Goal: Navigation & Orientation: Locate item on page

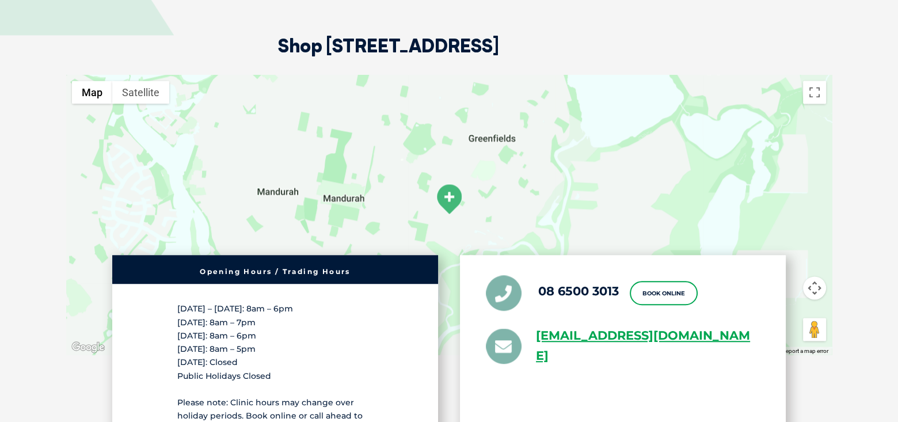
scroll to position [2003, 0]
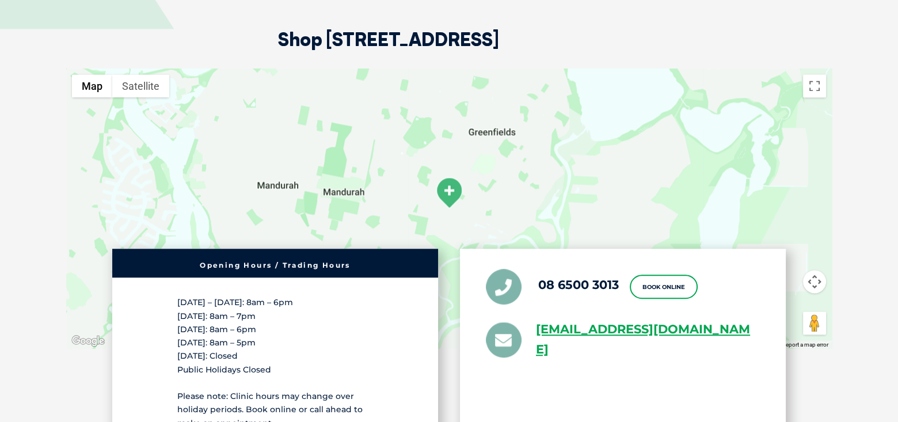
click at [731, 167] on div at bounding box center [448, 208] width 765 height 280
click at [450, 177] on img at bounding box center [448, 193] width 29 height 32
click at [128, 74] on button "Satellite" at bounding box center [140, 85] width 57 height 23
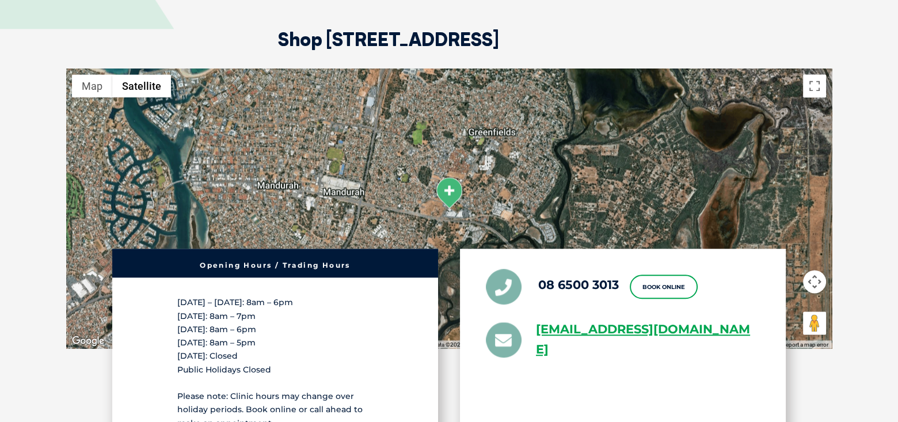
click at [447, 177] on img at bounding box center [448, 193] width 29 height 32
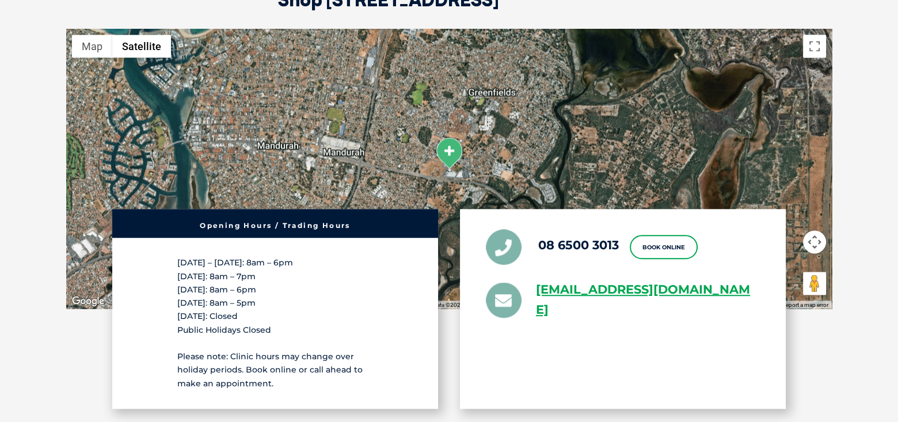
scroll to position [2049, 0]
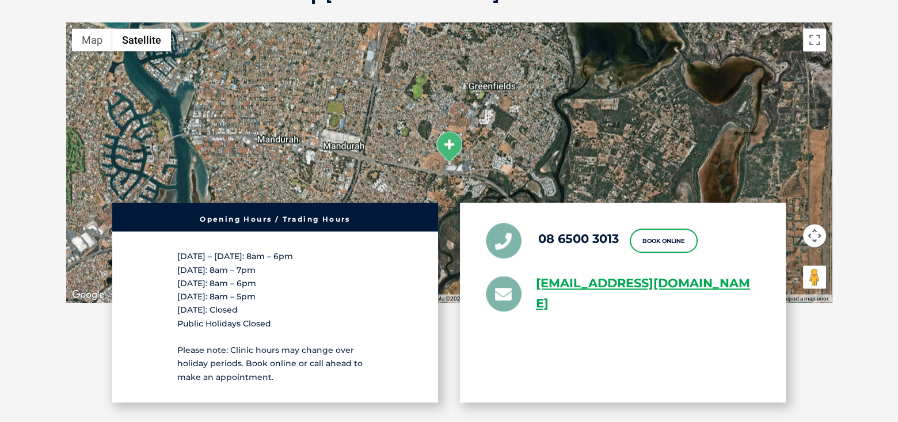
click at [442, 154] on div at bounding box center [448, 162] width 765 height 280
click at [815, 28] on button "Toggle fullscreen view" at bounding box center [814, 39] width 23 height 23
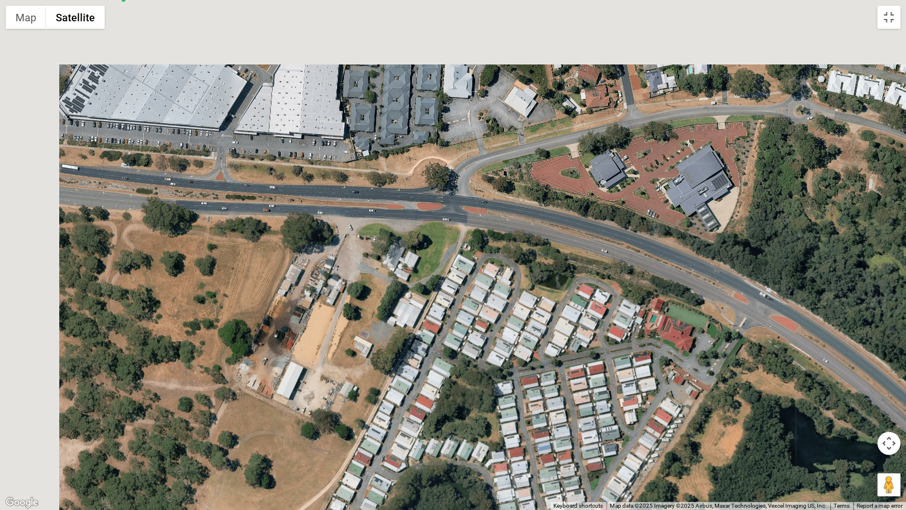
drag, startPoint x: 224, startPoint y: 134, endPoint x: 413, endPoint y: 361, distance: 295.4
click at [413, 361] on div at bounding box center [453, 255] width 906 height 510
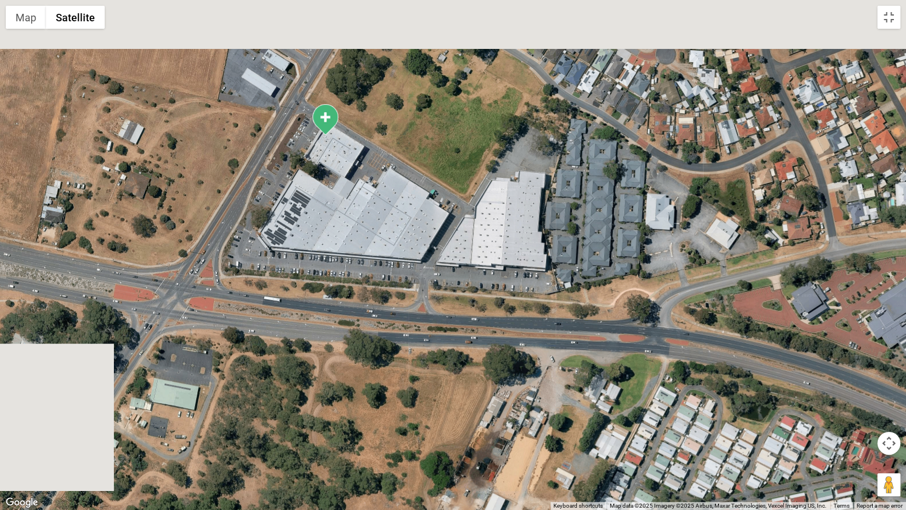
drag, startPoint x: 151, startPoint y: 178, endPoint x: 354, endPoint y: 310, distance: 242.4
click at [354, 310] on div at bounding box center [453, 255] width 906 height 510
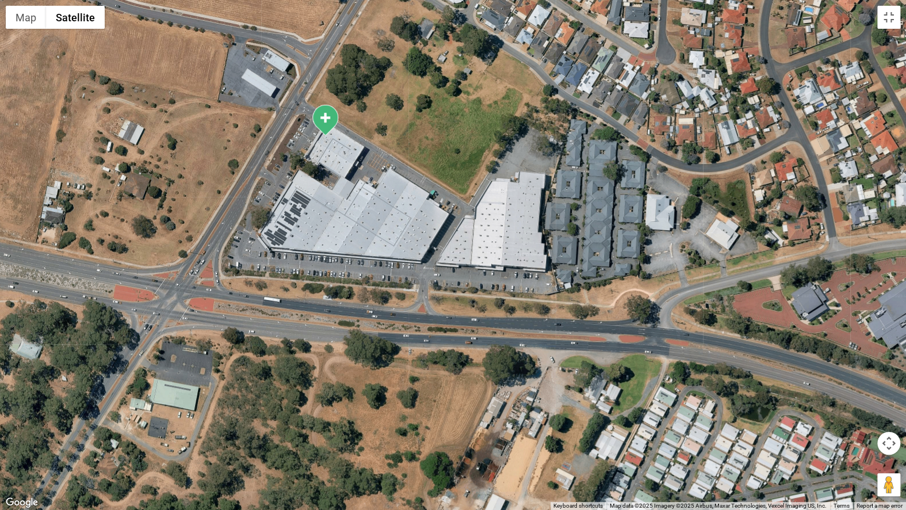
click at [560, 319] on div at bounding box center [453, 255] width 906 height 510
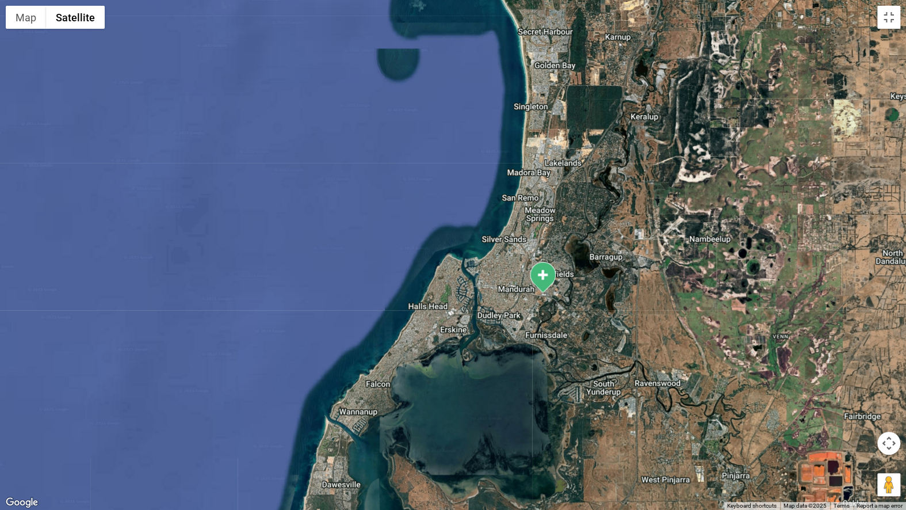
click at [887, 421] on button "Map camera controls" at bounding box center [888, 443] width 23 height 23
click at [894, 17] on button "Toggle fullscreen view" at bounding box center [888, 17] width 23 height 23
